Goal: Task Accomplishment & Management: Use online tool/utility

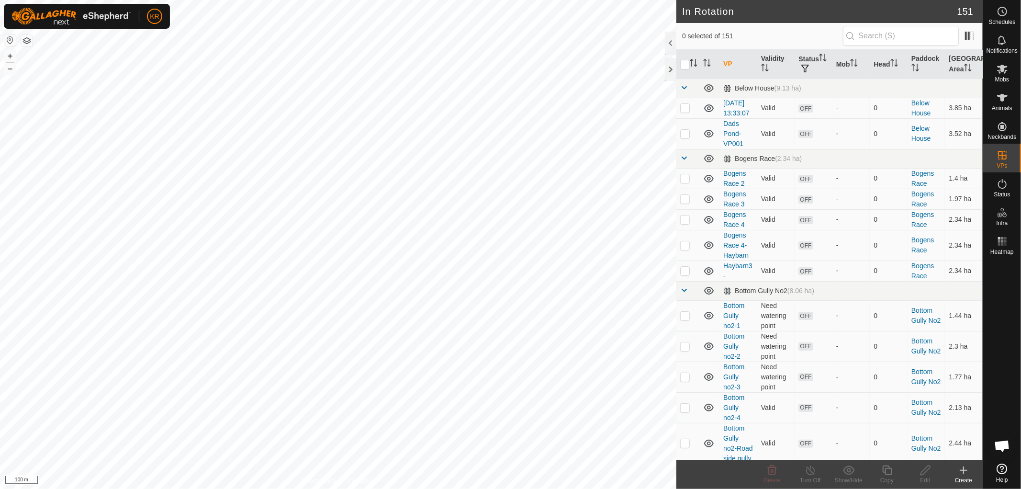
checkbox input "false"
checkbox input "true"
click at [885, 471] on icon at bounding box center [887, 470] width 10 height 10
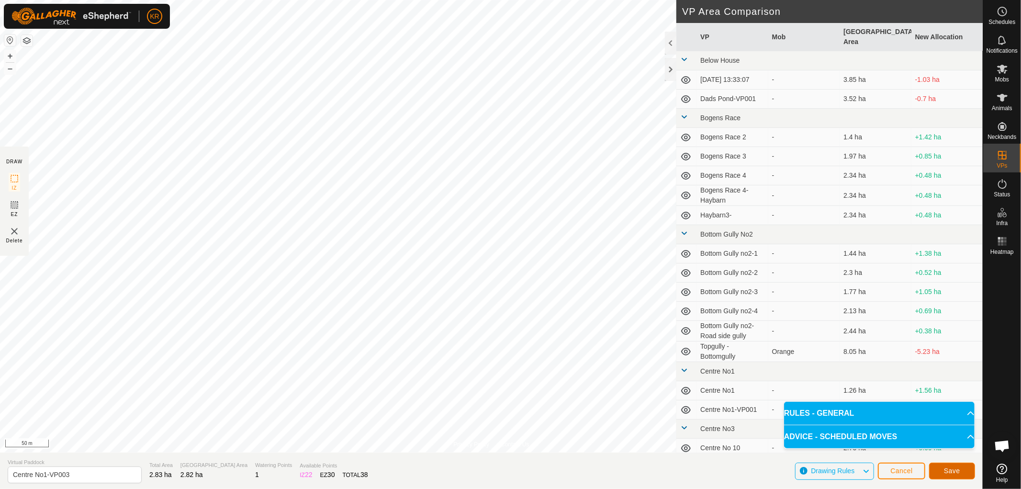
click at [955, 463] on button "Save" at bounding box center [952, 470] width 46 height 17
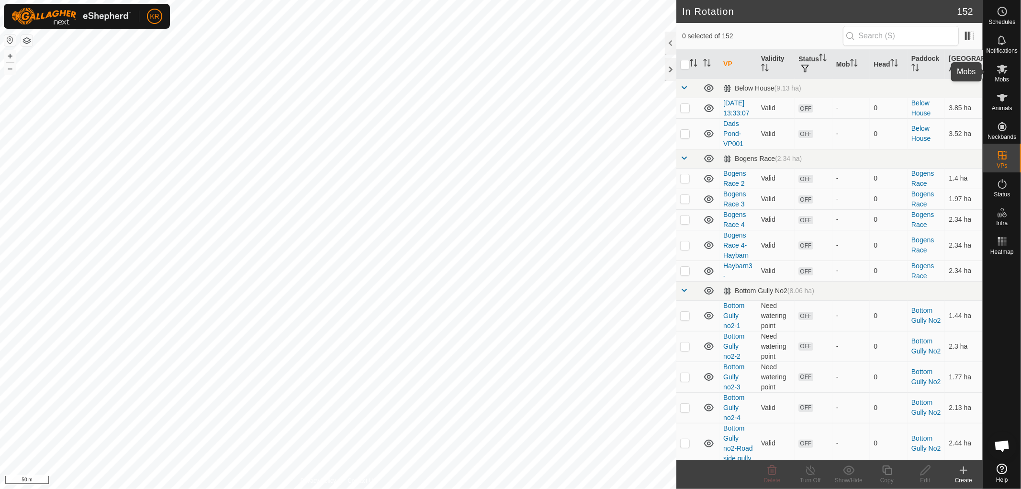
click at [999, 72] on icon at bounding box center [1002, 69] width 11 height 9
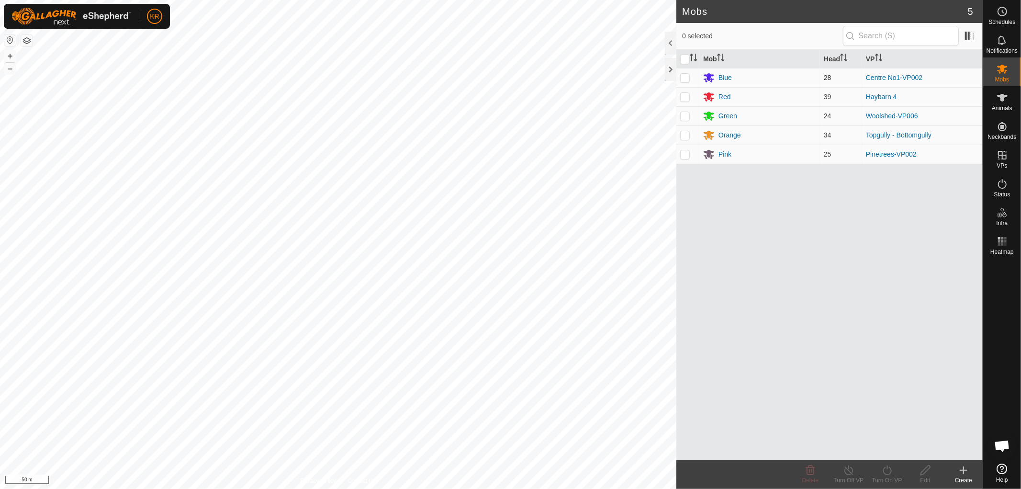
click at [685, 74] on p-checkbox at bounding box center [685, 78] width 10 height 8
checkbox input "true"
click at [891, 471] on icon at bounding box center [887, 470] width 9 height 10
click at [889, 448] on link "Now" at bounding box center [915, 448] width 95 height 19
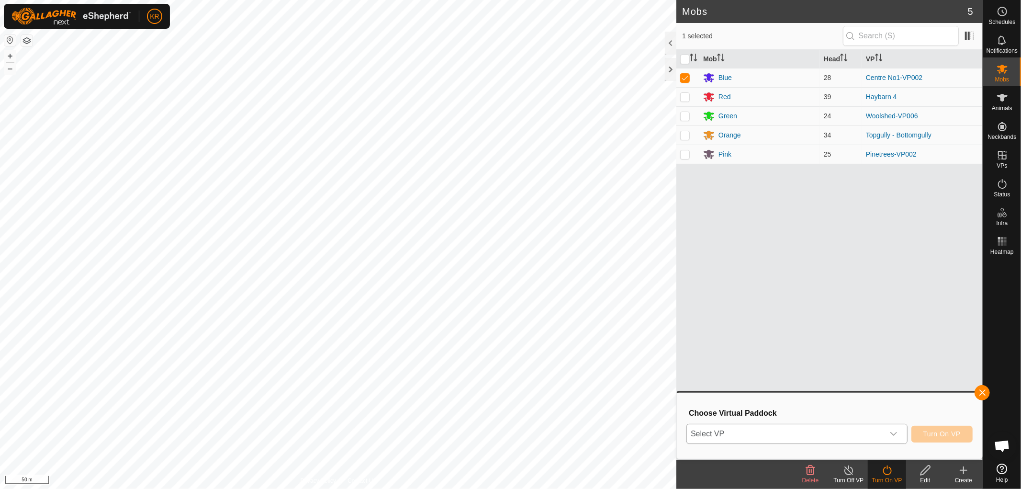
click at [895, 431] on icon "dropdown trigger" at bounding box center [894, 434] width 8 height 8
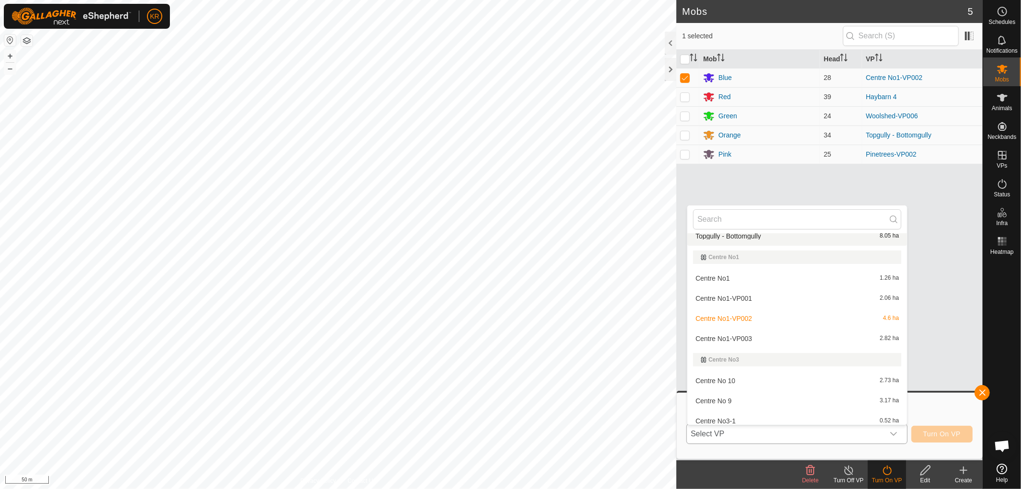
scroll to position [314, 0]
click at [761, 334] on li "Centre No1-VP003 2.82 ha" at bounding box center [797, 337] width 220 height 19
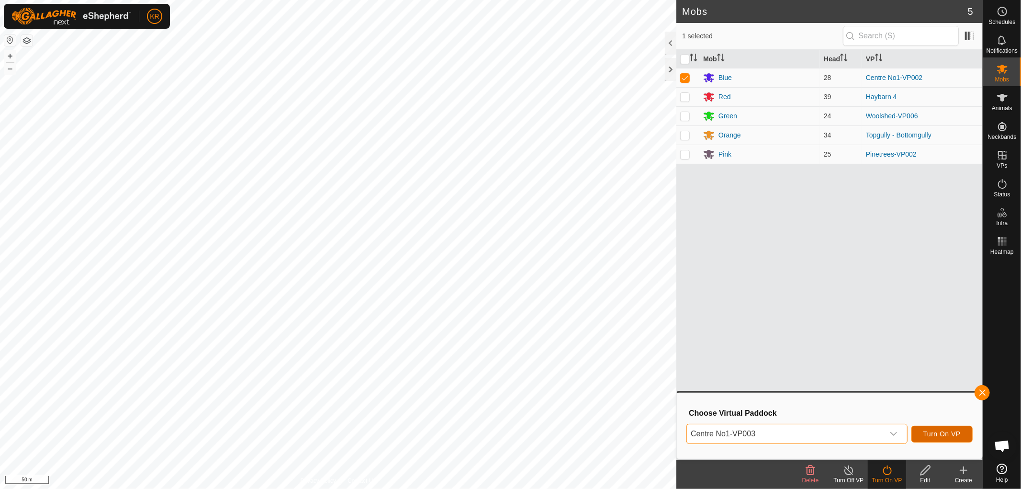
click at [946, 433] on span "Turn On VP" at bounding box center [941, 434] width 37 height 8
